Goal: Find specific fact: Find specific fact

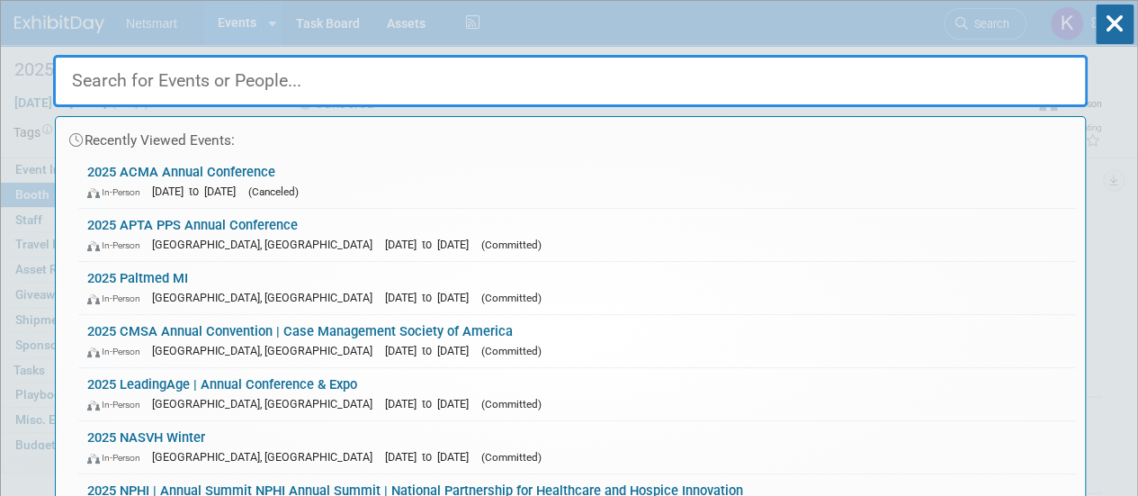
click at [103, 89] on input "text" at bounding box center [570, 81] width 1034 height 52
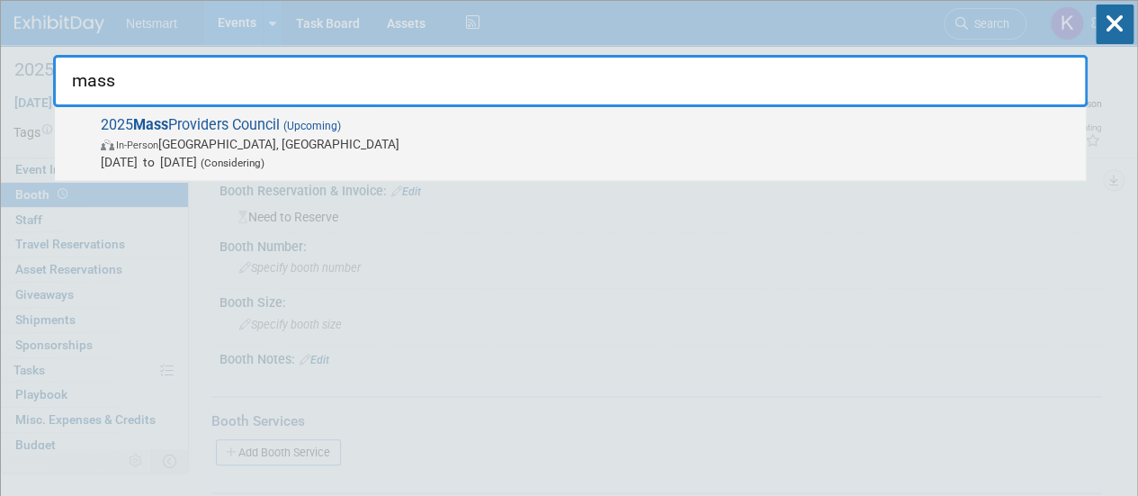
type input "mass"
click at [191, 143] on span "In-Person [GEOGRAPHIC_DATA], [GEOGRAPHIC_DATA]" at bounding box center [589, 144] width 976 height 18
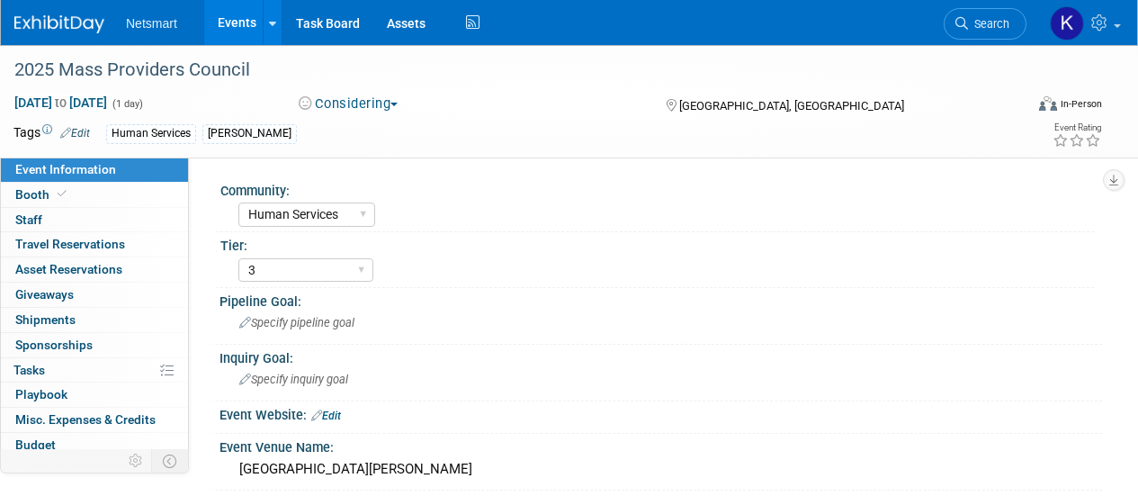
select select "Human Services"
select select "3"
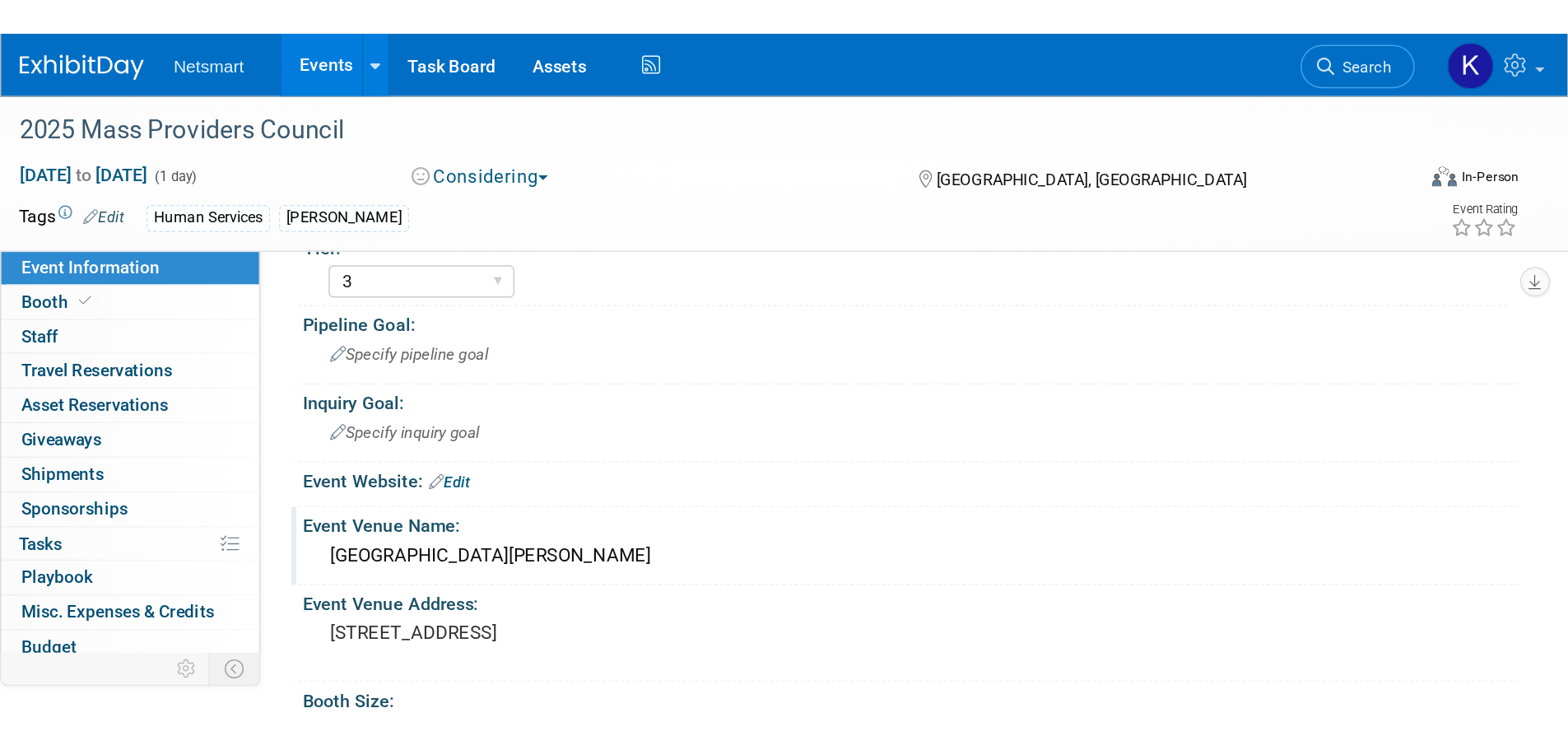
scroll to position [165, 0]
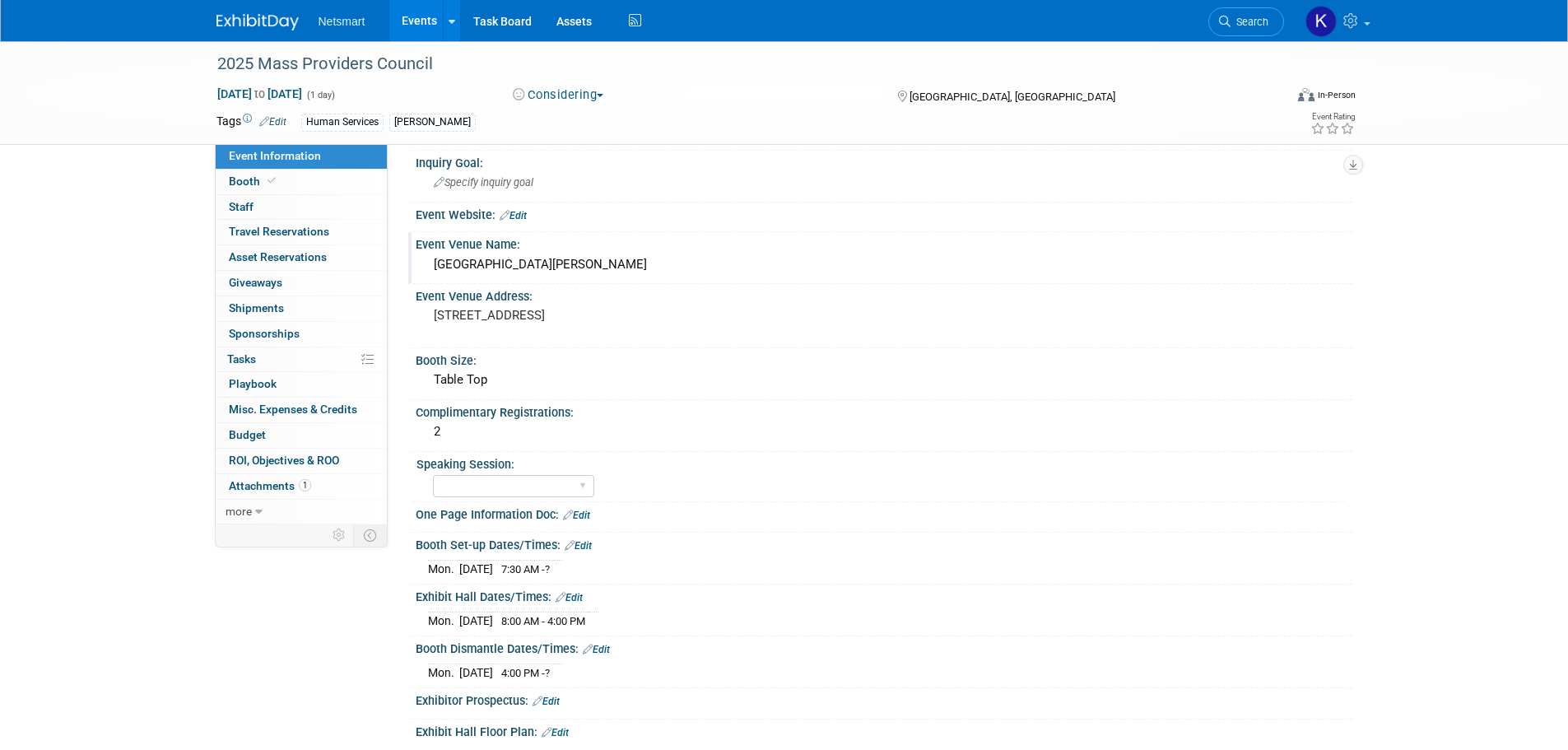
click at [503, 264] on div "Marriott Copley Place Hotel" at bounding box center [884, 265] width 912 height 26
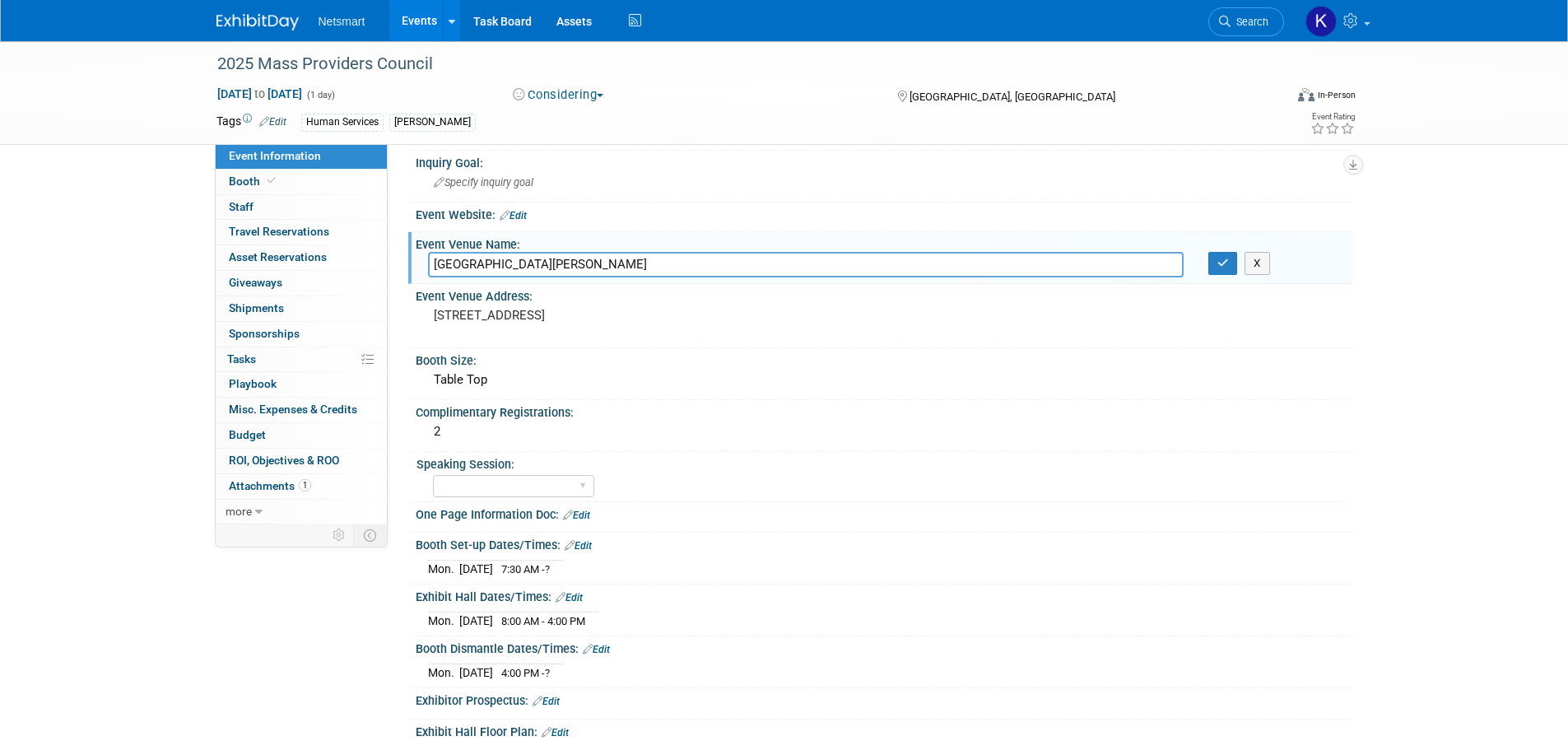
click at [503, 264] on input "Marriott Copley Place Hotel" at bounding box center [806, 265] width 756 height 26
click at [504, 320] on pre "110 Huntington Ave, Boston, MA 02116" at bounding box center [611, 315] width 354 height 15
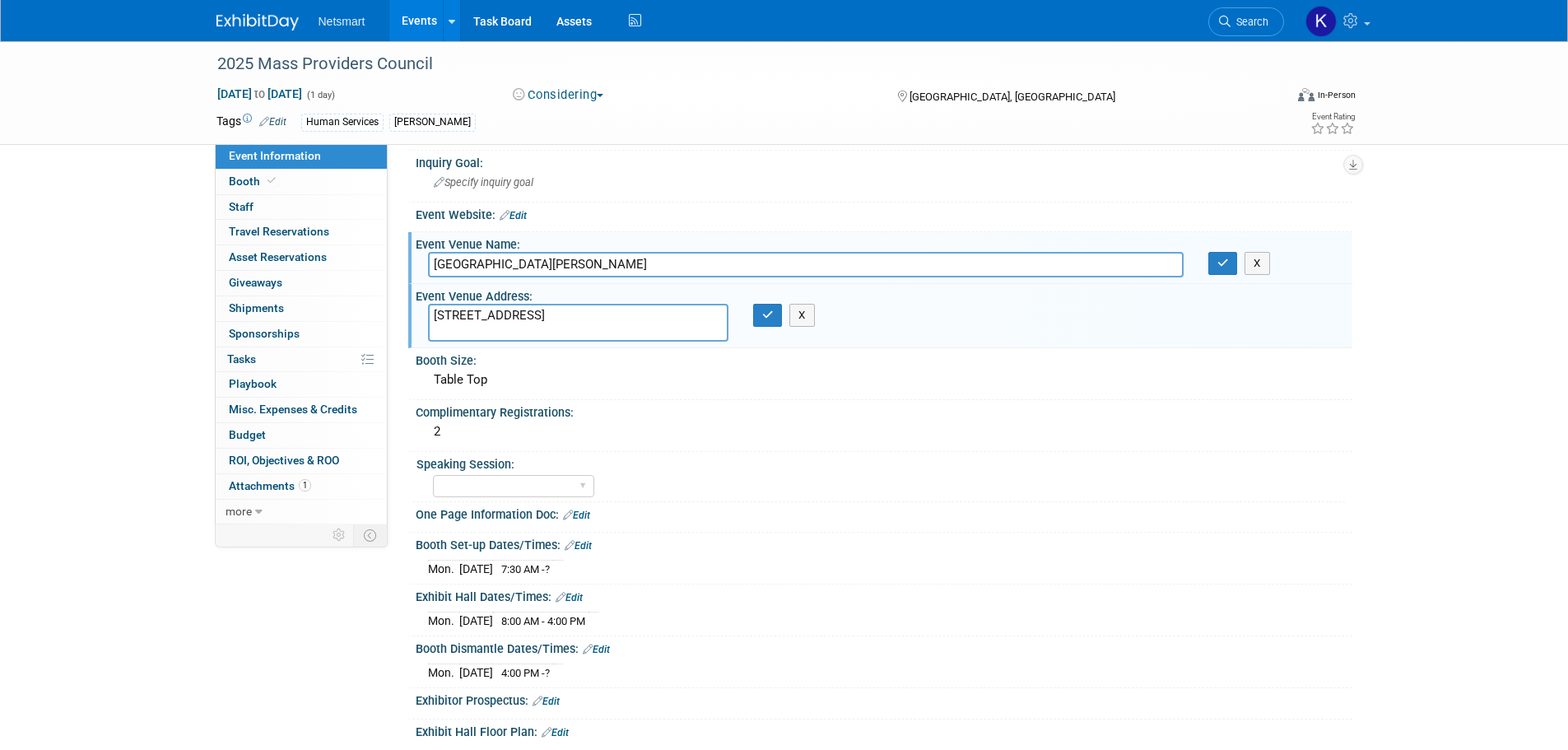
click at [504, 320] on textarea "110 Huntington Ave, Boston, MA 02116" at bounding box center [579, 322] width 300 height 38
click at [657, 404] on div "Complimentary Registrations:" at bounding box center [883, 410] width 936 height 20
